Goal: Task Accomplishment & Management: Use online tool/utility

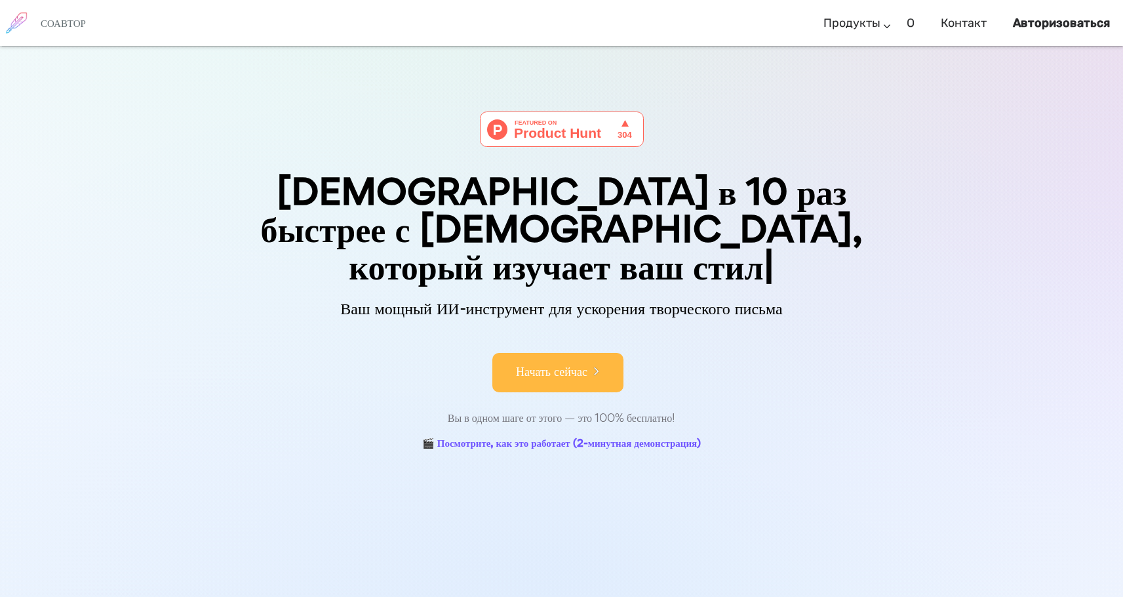
click at [542, 363] on font "Начать сейчас" at bounding box center [551, 372] width 71 height 18
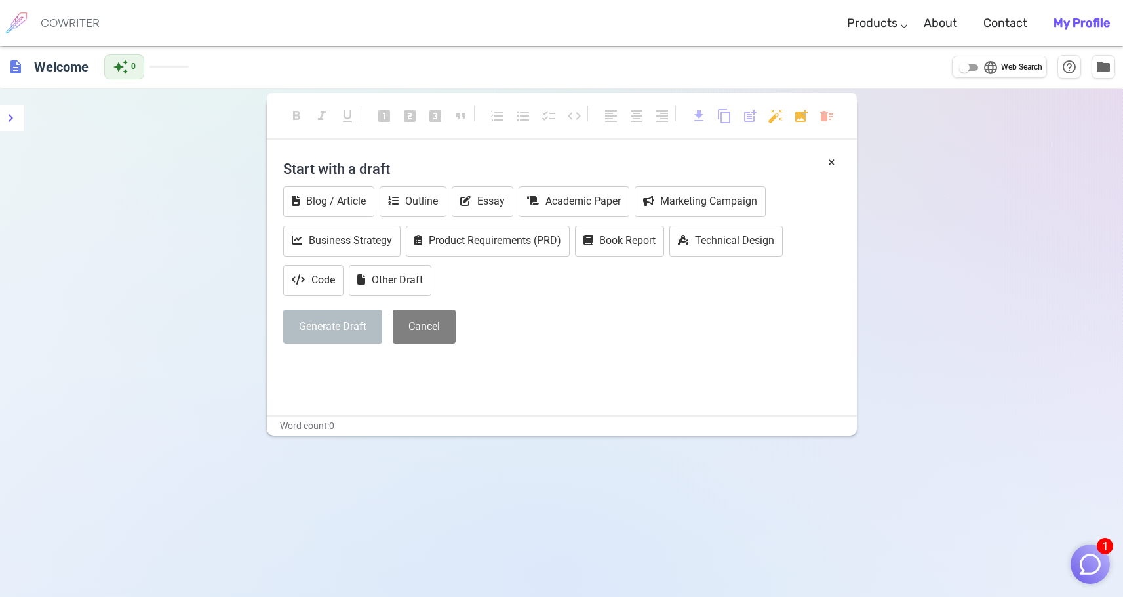
click at [437, 371] on p "﻿" at bounding box center [561, 367] width 557 height 19
